Goal: Task Accomplishment & Management: Contribute content

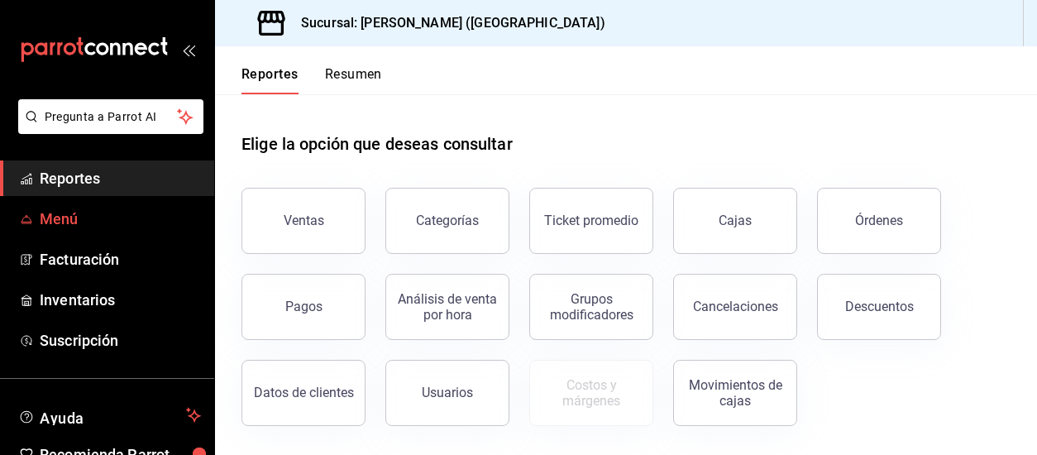
click at [63, 217] on span "Menú" at bounding box center [120, 219] width 161 height 22
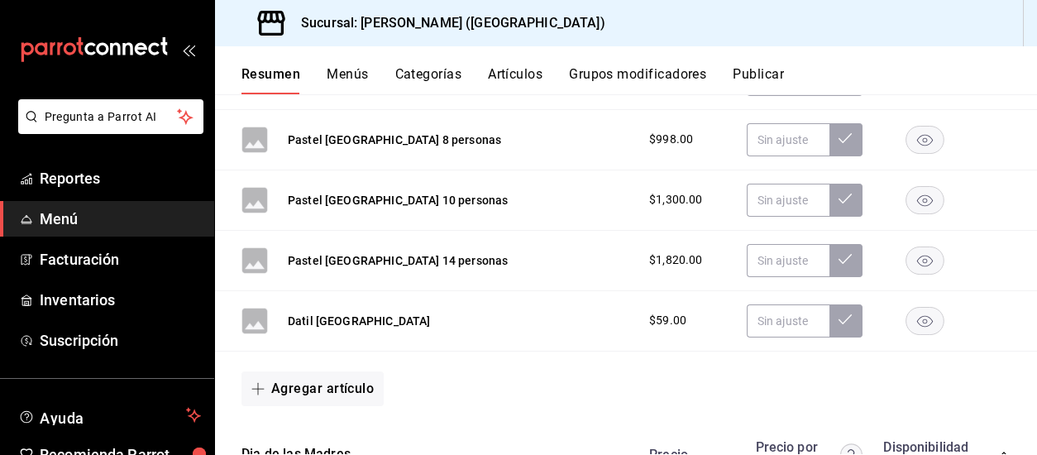
scroll to position [827, 0]
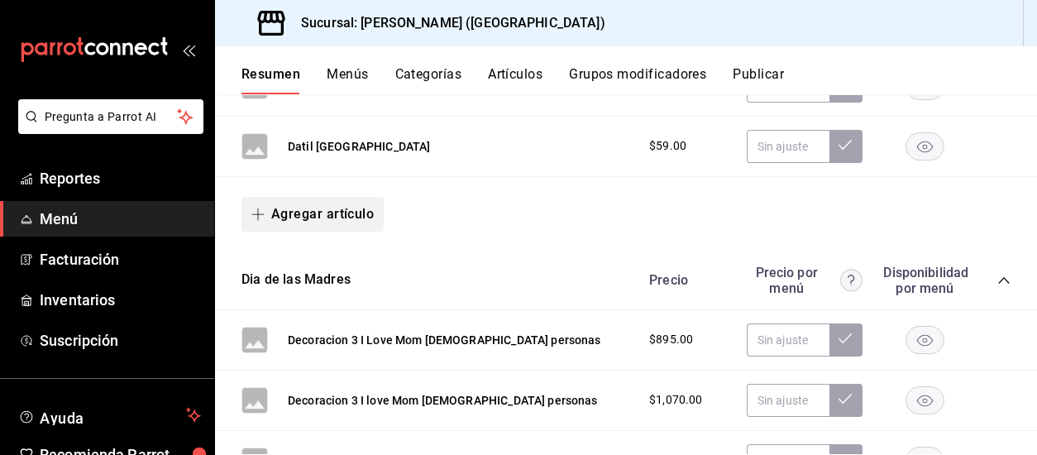
click at [325, 212] on button "Agregar artículo" at bounding box center [312, 214] width 142 height 35
click at [322, 294] on li "Artículo nuevo" at bounding box center [306, 296] width 130 height 41
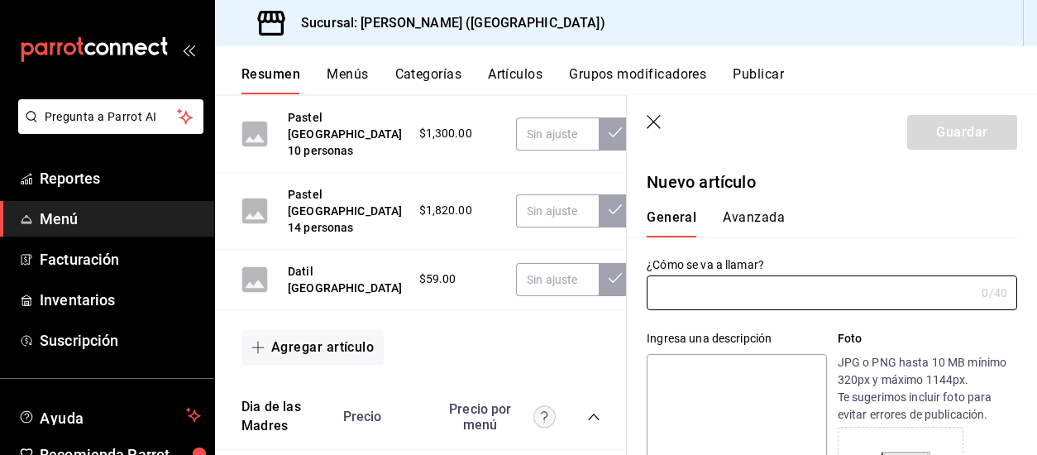
type input "AR-1755735579005"
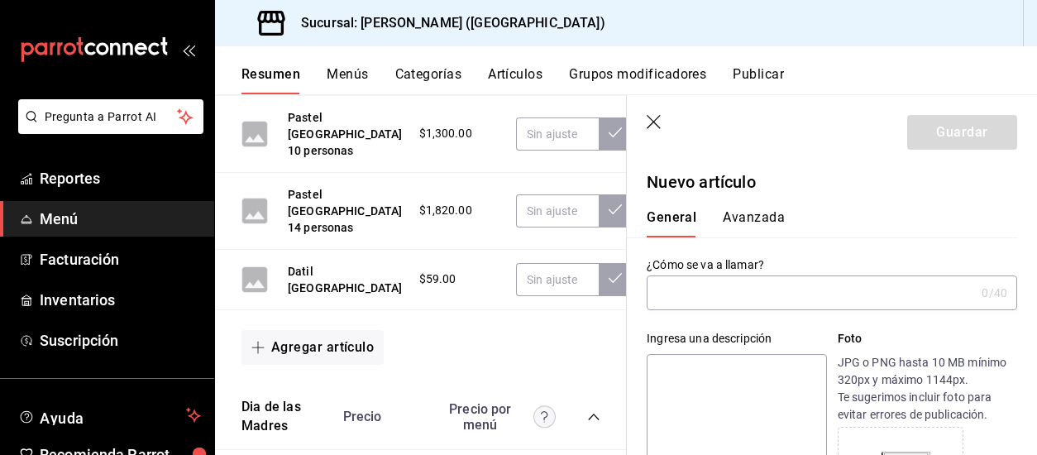
click at [698, 305] on input "text" at bounding box center [811, 292] width 328 height 33
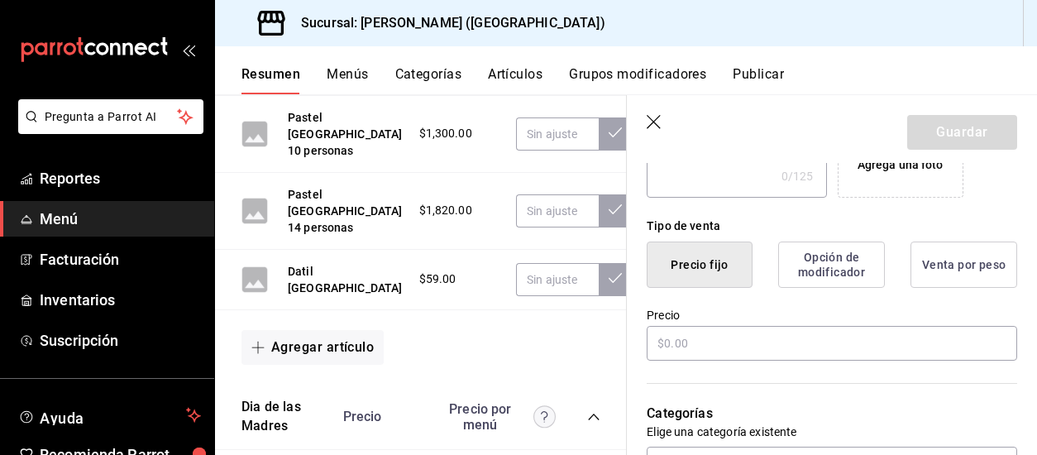
scroll to position [413, 0]
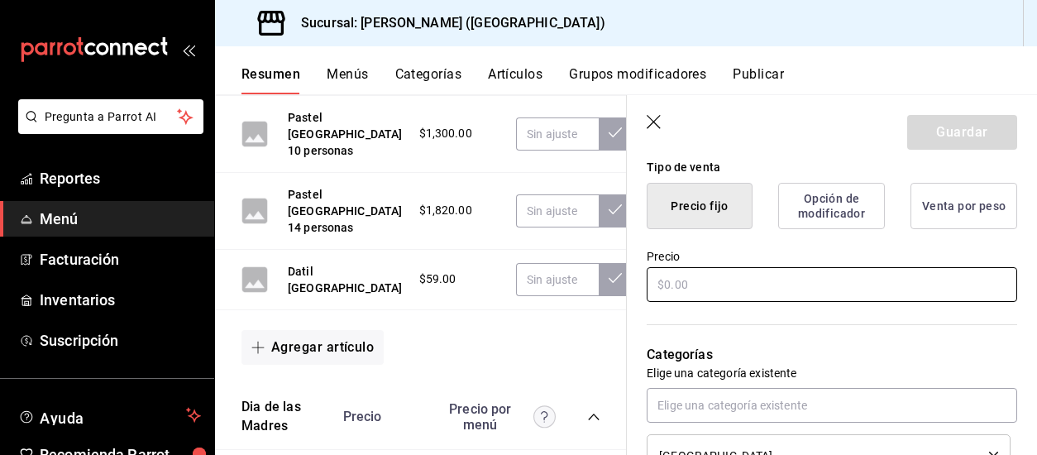
type input "fresas [GEOGRAPHIC_DATA]"
click at [710, 273] on input "text" at bounding box center [832, 284] width 370 height 35
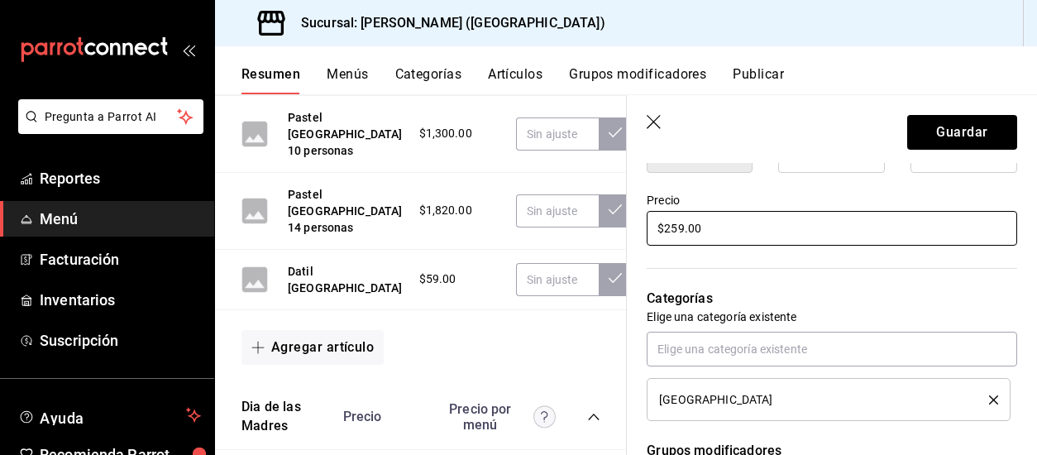
scroll to position [496, 0]
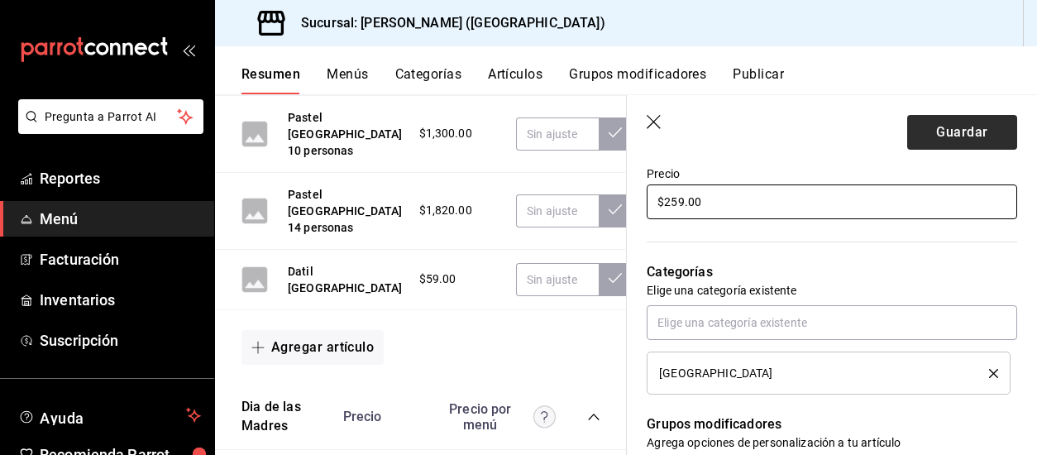
type input "$259.00"
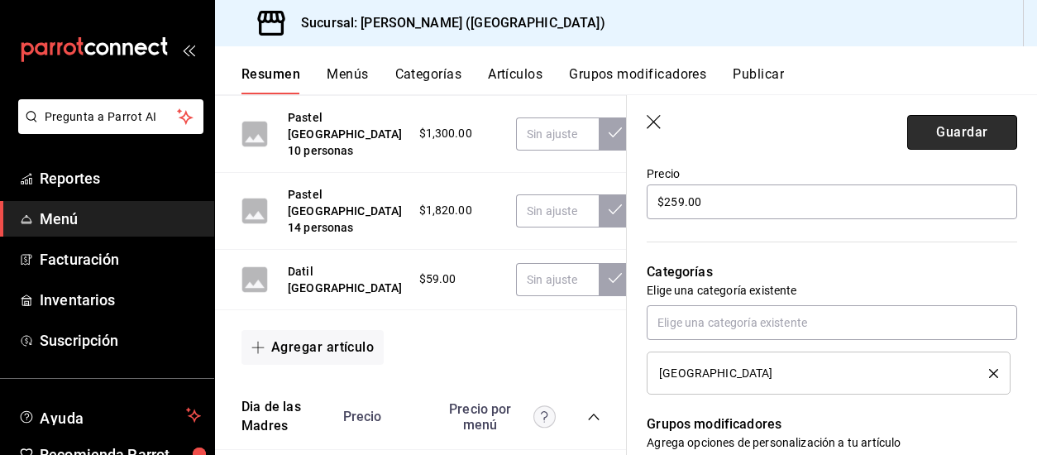
click at [944, 135] on button "Guardar" at bounding box center [962, 132] width 110 height 35
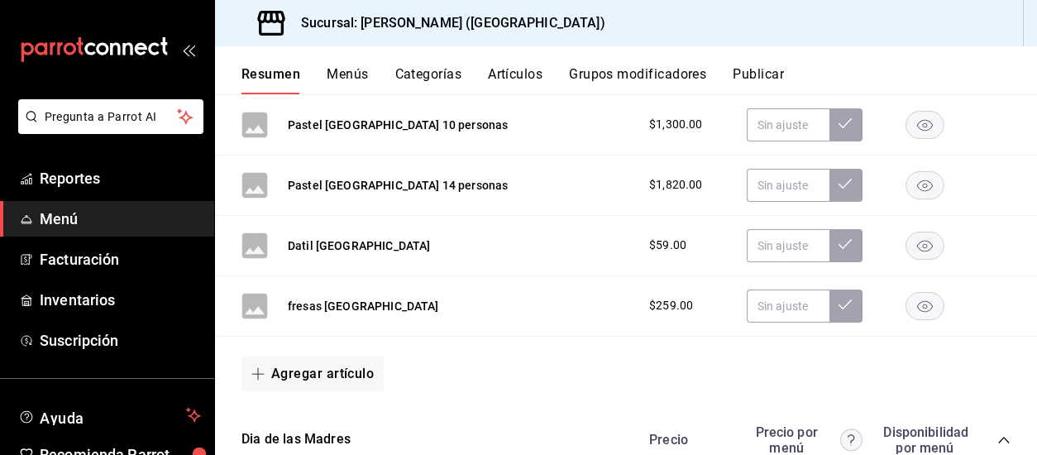
scroll to position [784, 0]
